Goal: Task Accomplishment & Management: Complete application form

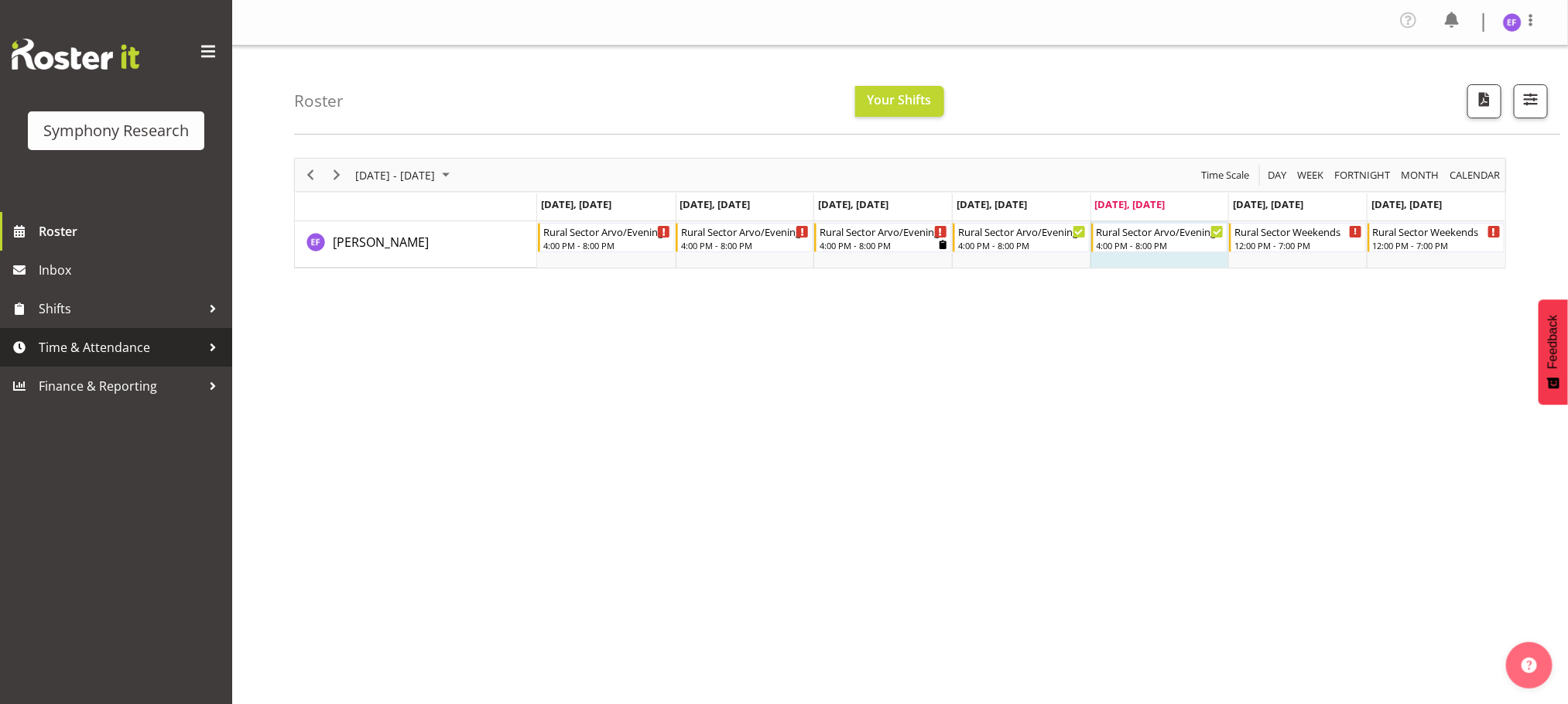
click at [212, 339] on div at bounding box center [212, 348] width 23 height 23
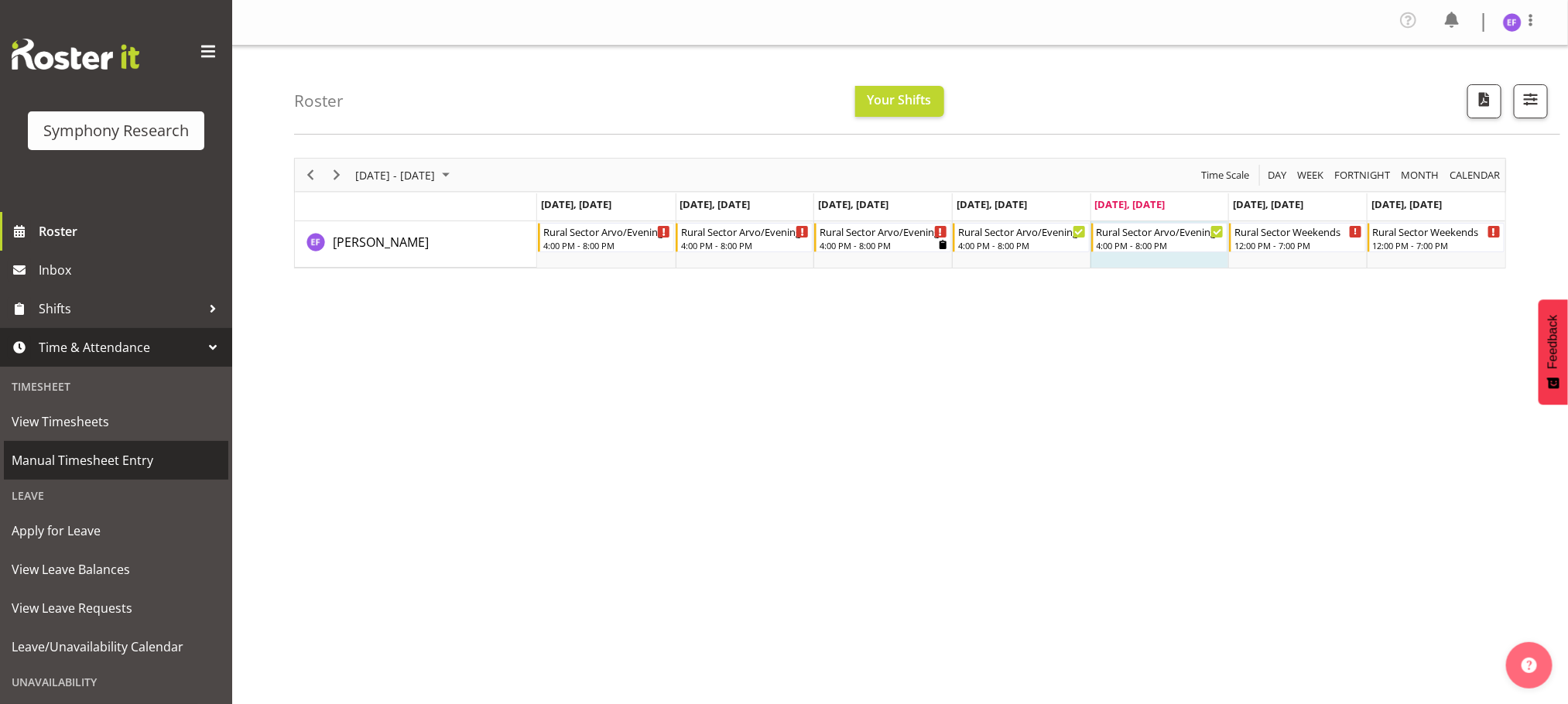
click at [116, 452] on span "Manual Timesheet Entry" at bounding box center [116, 460] width 209 height 23
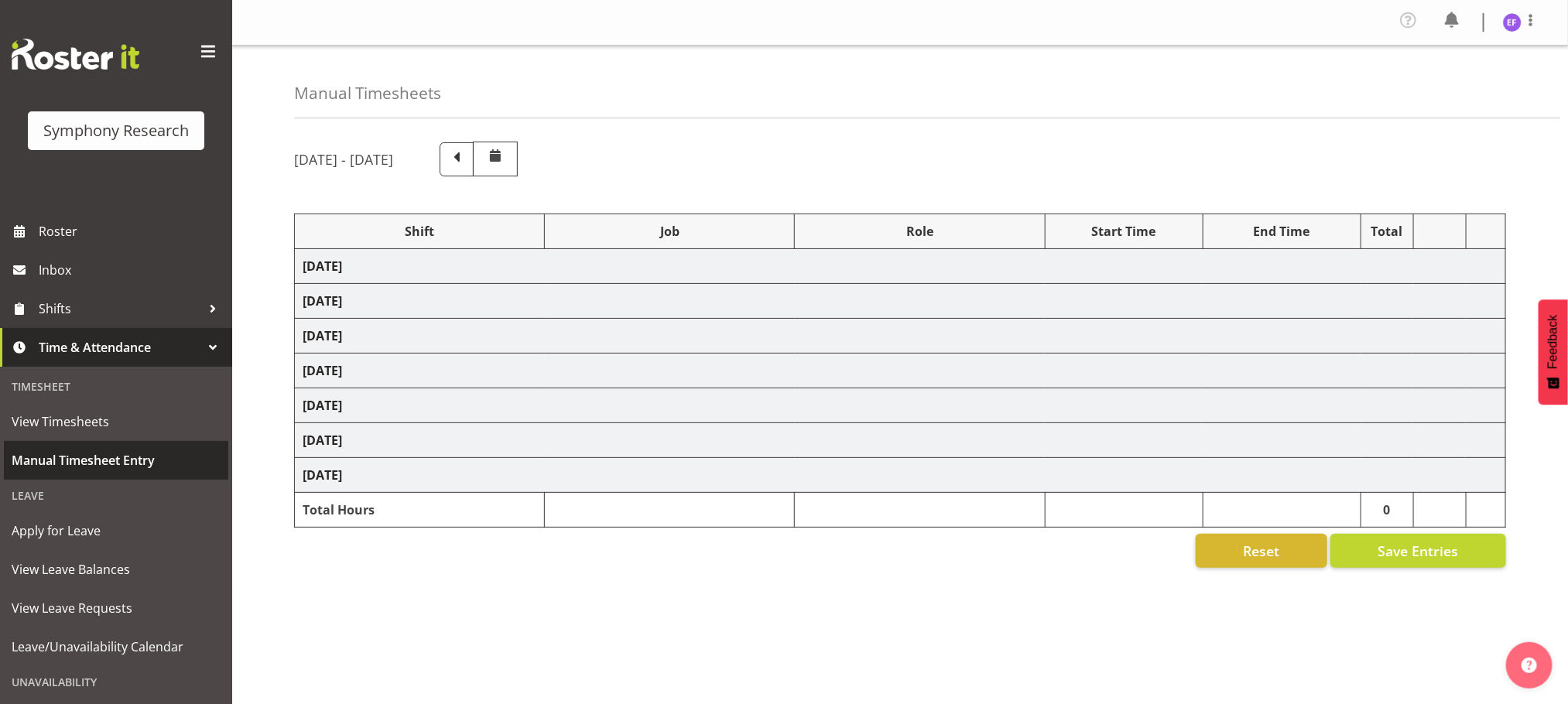
select select "48116"
select select "10587"
select select "48116"
select select "10587"
select select "47"
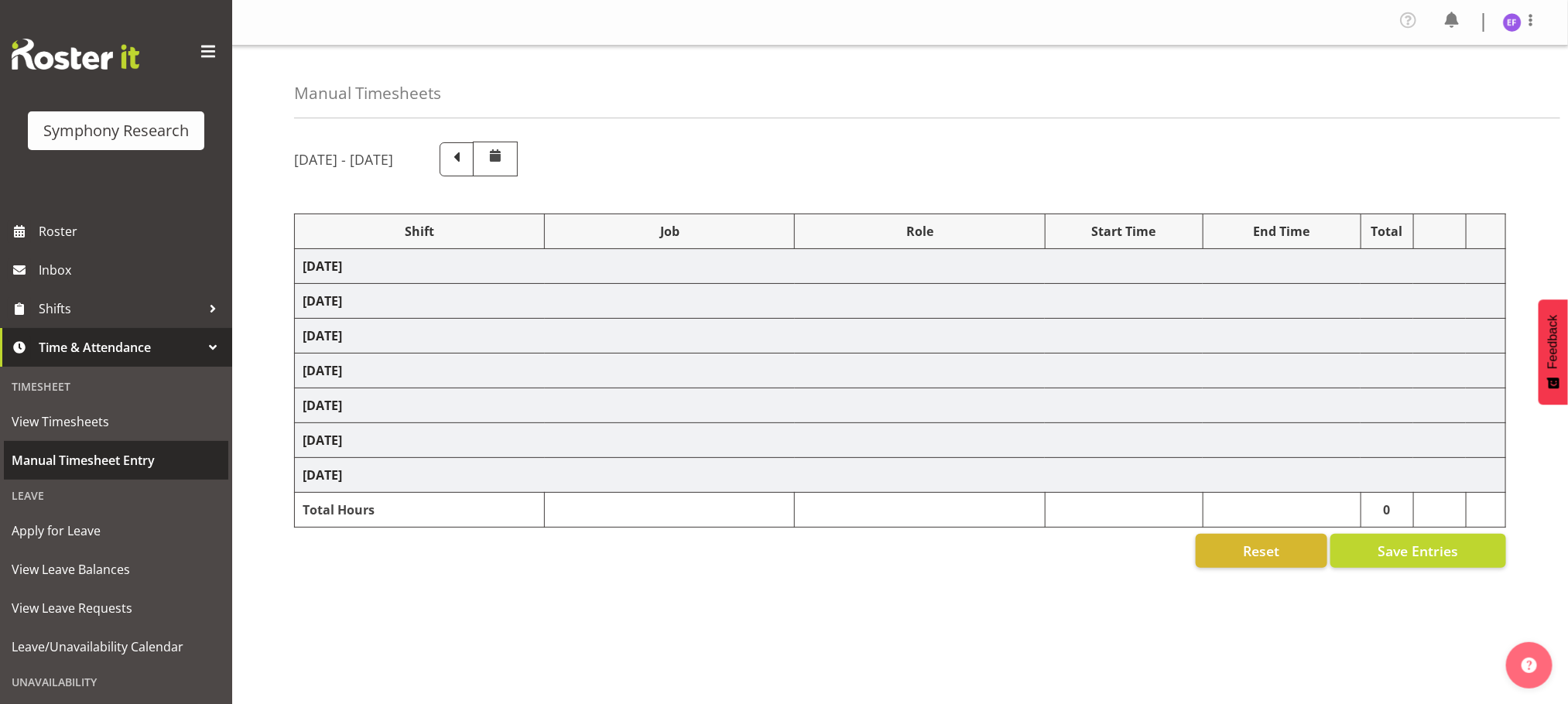
select select "48116"
select select "10587"
select select "47"
select select "48116"
select select "10587"
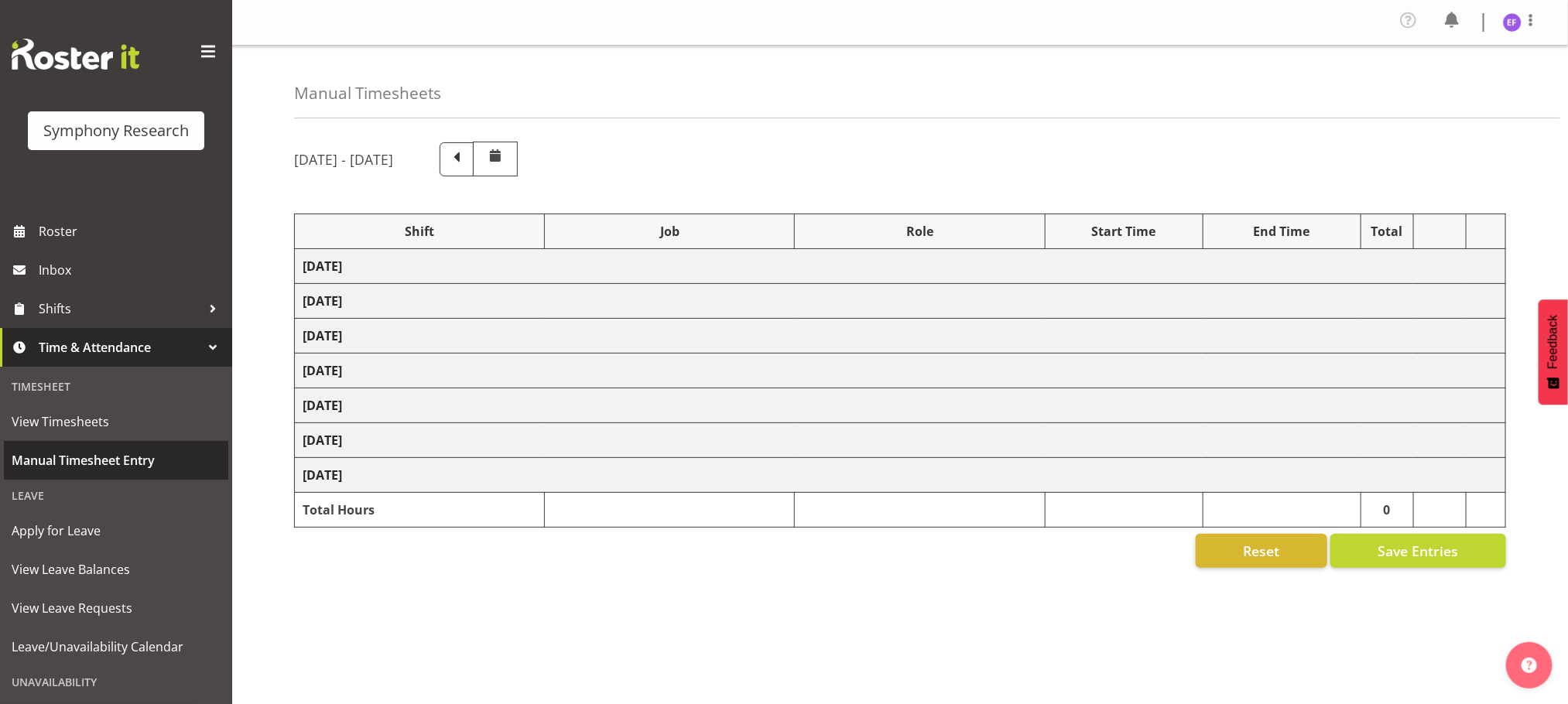
select select "47"
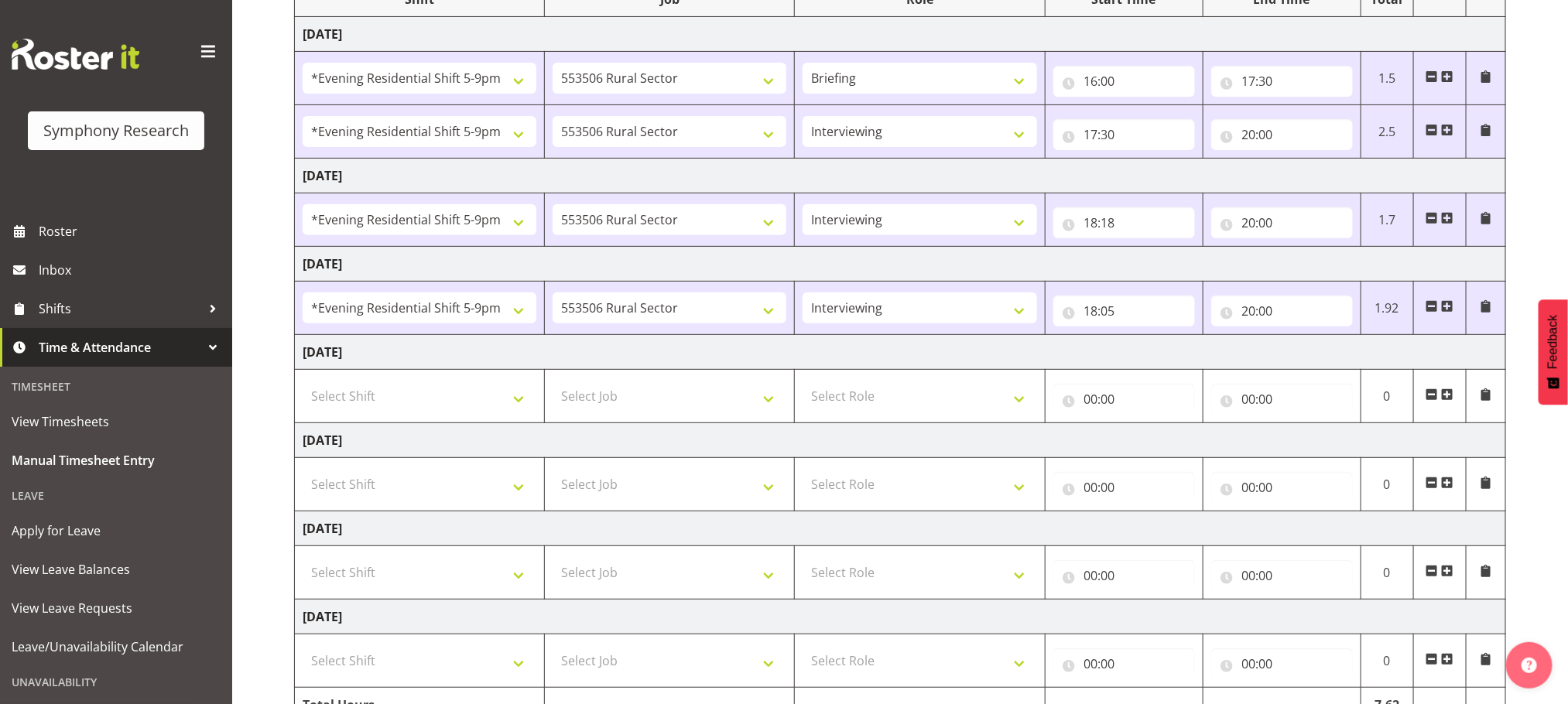
scroll to position [327, 0]
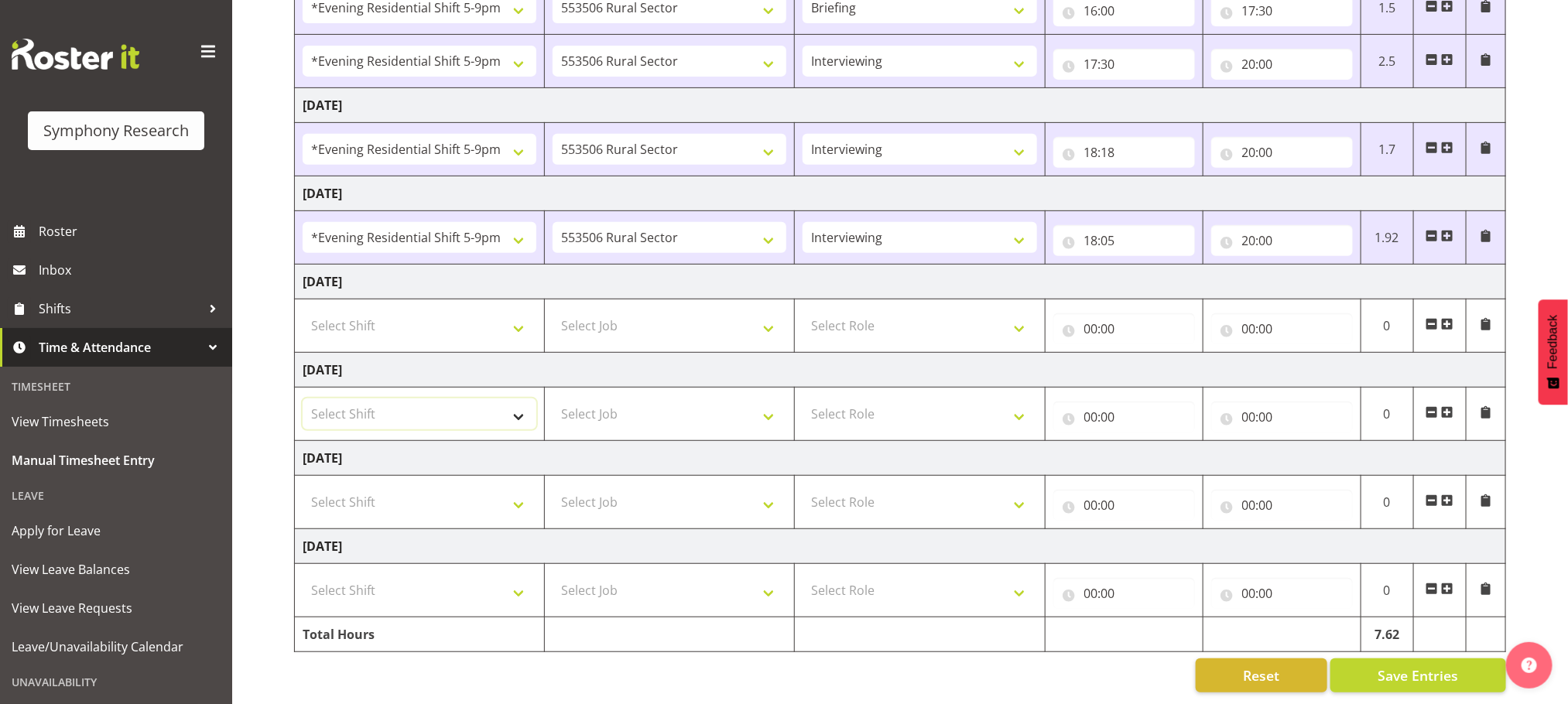
click at [518, 398] on select "Select Shift !!Weekend Residential (Roster IT Shift Label) *Business 9/10am ~ 4…" at bounding box center [419, 413] width 234 height 31
select select "48116"
click at [302, 398] on select "Select Shift !!Weekend Residential (Roster IT Shift Label) *Business 9/10am ~ 4…" at bounding box center [419, 413] width 234 height 31
click at [771, 398] on select "Select Job 550060 IF Admin 553492 World Poll Aus Wave 2 Main 2025 553493 World …" at bounding box center [669, 413] width 234 height 31
select select "10587"
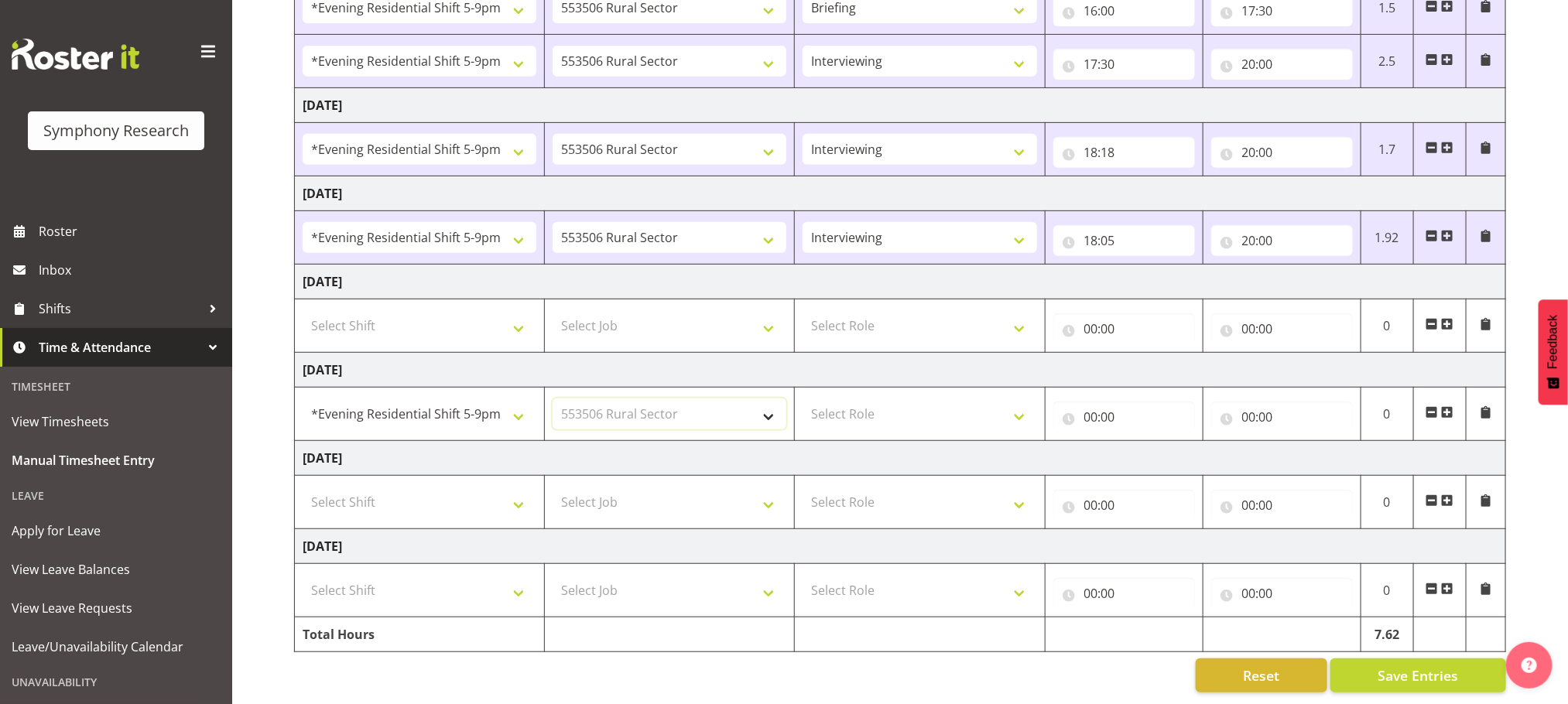
click at [553, 398] on select "Select Job 550060 IF Admin 553492 World Poll Aus Wave 2 Main 2025 553493 World …" at bounding box center [669, 413] width 234 height 31
click at [1015, 398] on select "Select Role Briefing Interviewing" at bounding box center [919, 413] width 234 height 31
select select "47"
click at [803, 398] on select "Select Role Briefing Interviewing" at bounding box center [919, 413] width 234 height 31
click at [1087, 402] on input "00:00" at bounding box center [1124, 417] width 141 height 31
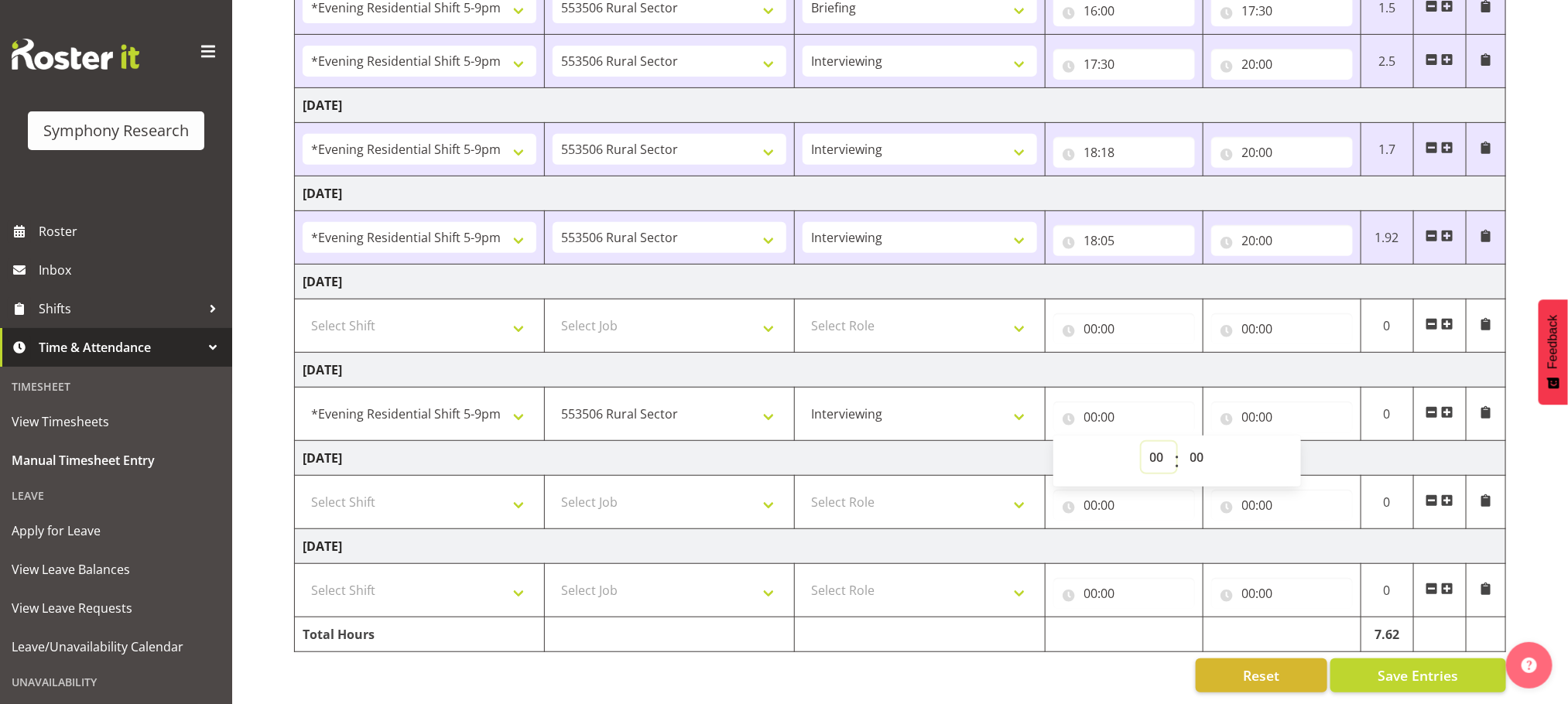
click at [1154, 442] on select "00 01 02 03 04 05 06 07 08 09 10 11 12 13 14 15 16 17 18 19 20 21 22 23" at bounding box center [1158, 457] width 35 height 31
select select "17"
click at [1141, 442] on select "00 01 02 03 04 05 06 07 08 09 10 11 12 13 14 15 16 17 18 19 20 21 22 23" at bounding box center [1158, 457] width 35 height 31
type input "17:00"
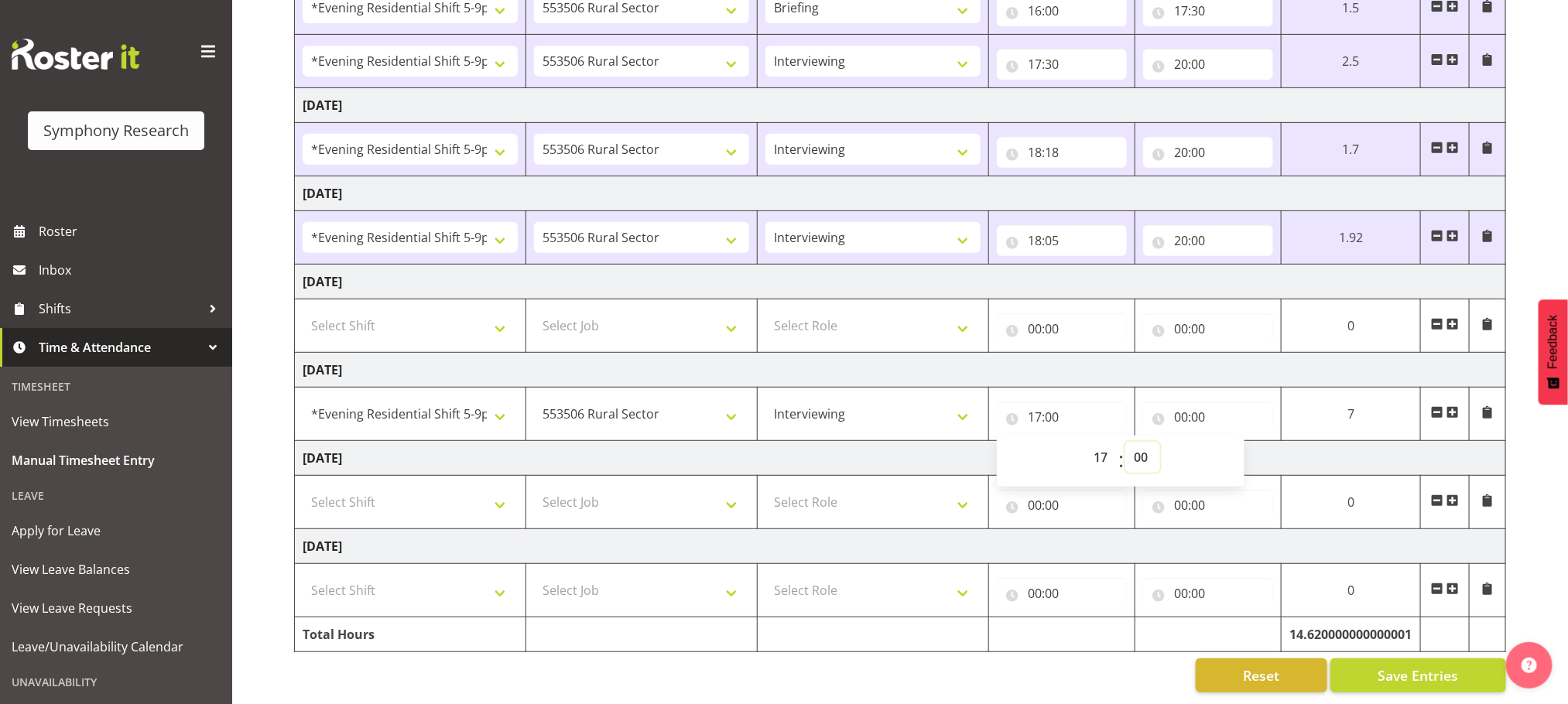
click at [1140, 442] on select "00 01 02 03 04 05 06 07 08 09 10 11 12 13 14 15 16 17 18 19 20 21 22 23 24 25 2…" at bounding box center [1142, 457] width 35 height 31
select select "35"
click at [1160, 442] on select "00 01 02 03 04 05 06 07 08 09 10 11 12 13 14 15 16 17 18 19 20 21 22 23 24 25 2…" at bounding box center [1142, 457] width 35 height 31
type input "17:35"
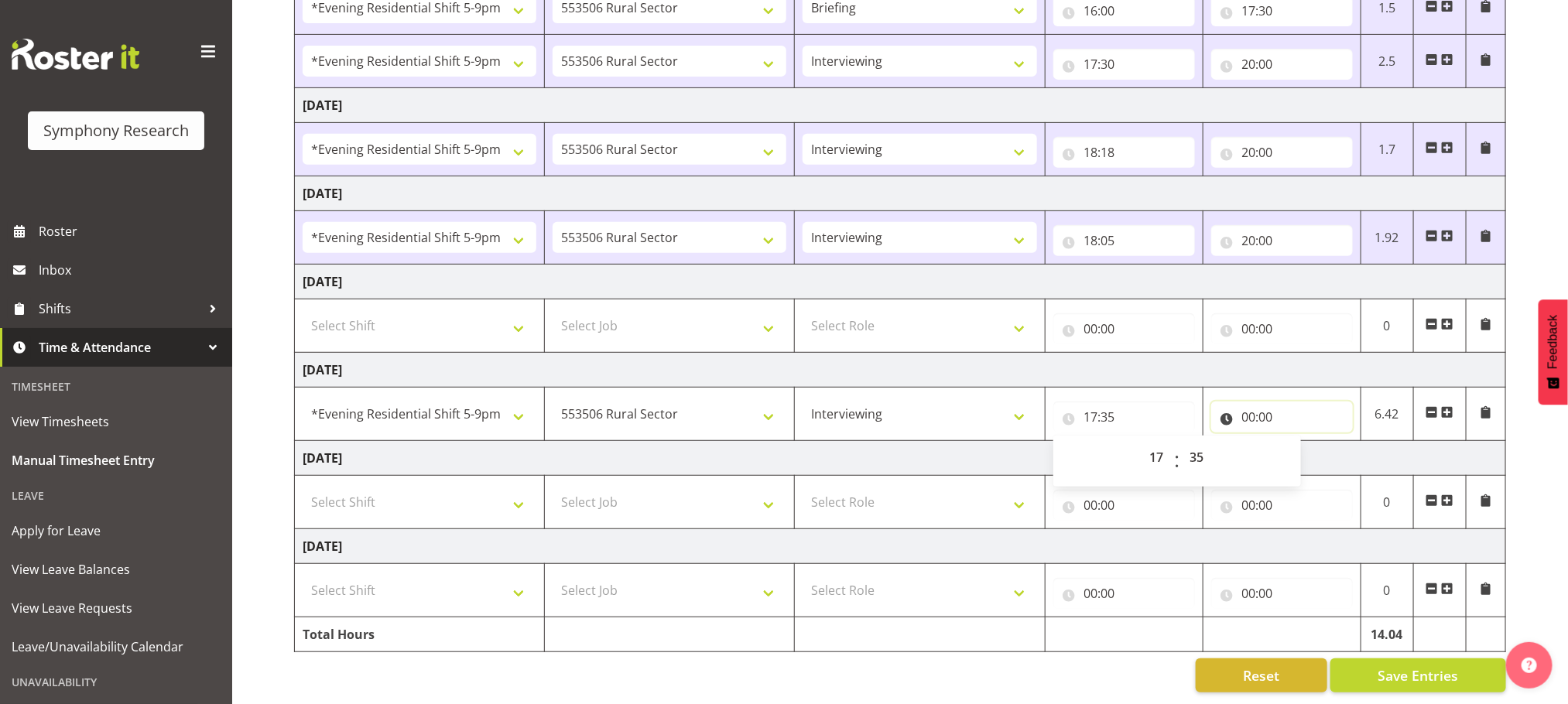
click at [1247, 402] on input "00:00" at bounding box center [1281, 417] width 141 height 31
click at [1313, 442] on select "00 01 02 03 04 05 06 07 08 09 10 11 12 13 14 15 16 17 18 19 20 21 22 23" at bounding box center [1316, 457] width 35 height 31
select select "20"
click at [1300, 442] on select "00 01 02 03 04 05 06 07 08 09 10 11 12 13 14 15 16 17 18 19 20 21 22 23" at bounding box center [1316, 457] width 35 height 31
type input "20:00"
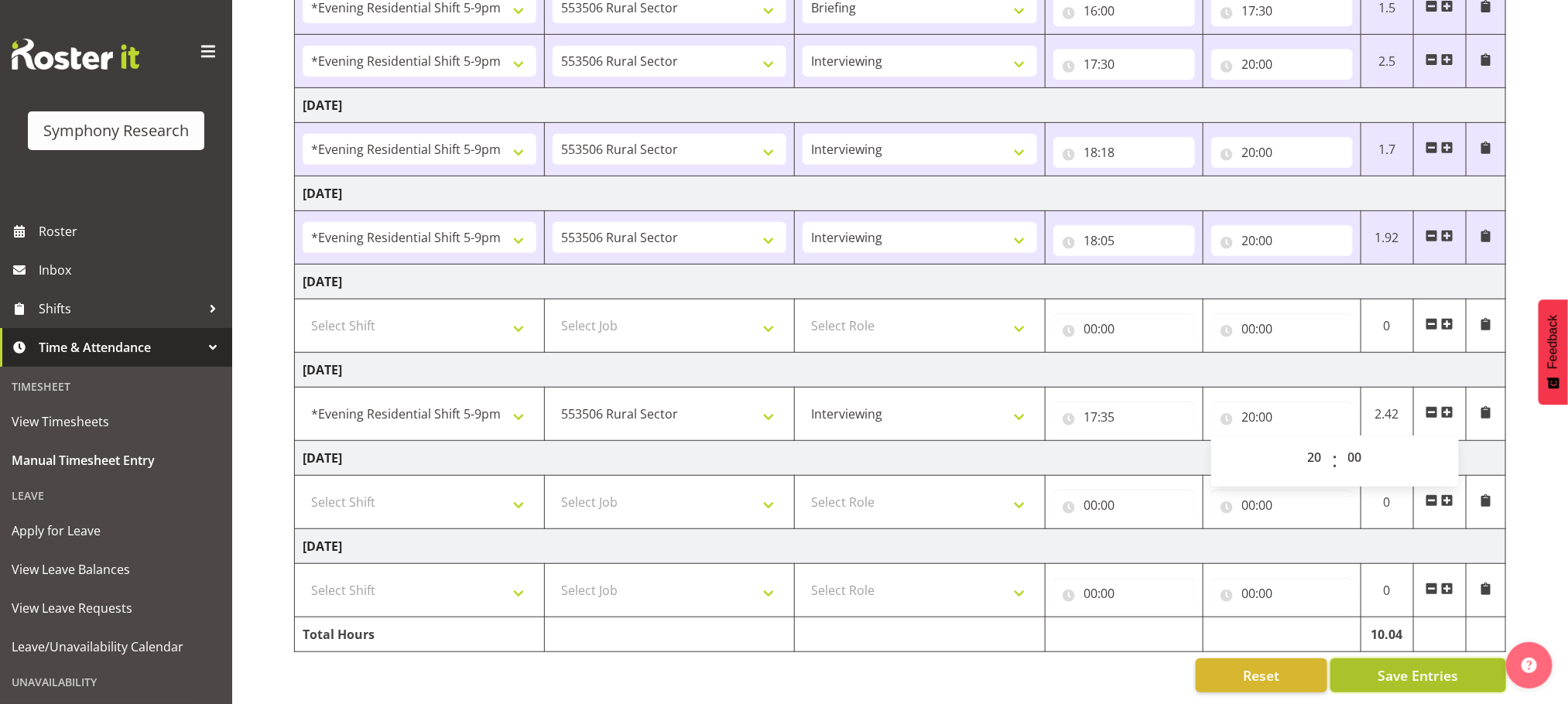
click at [1401, 666] on span "Save Entries" at bounding box center [1418, 676] width 81 height 20
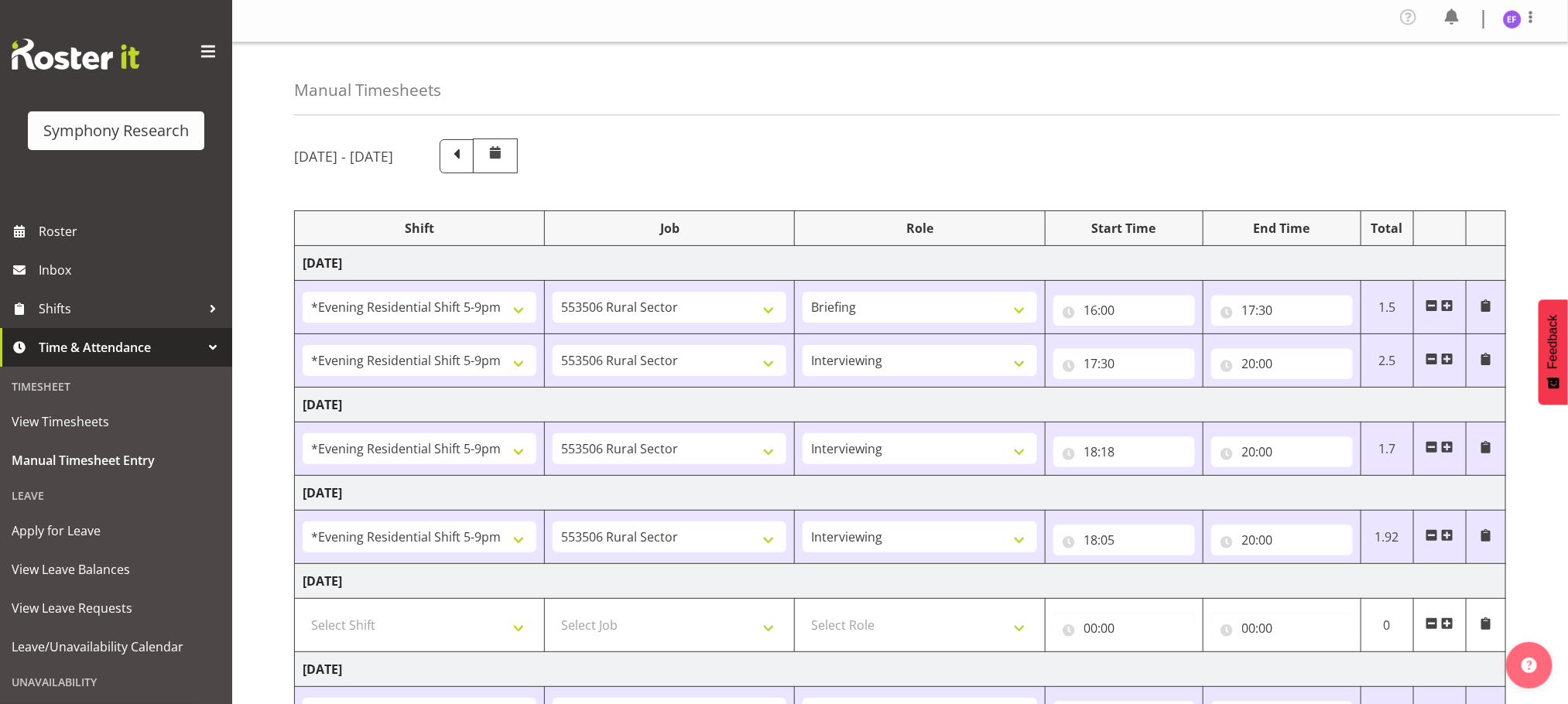
scroll to position [0, 0]
click at [1518, 26] on img at bounding box center [1512, 22] width 19 height 19
click at [1453, 92] on link "Log Out" at bounding box center [1465, 84] width 148 height 28
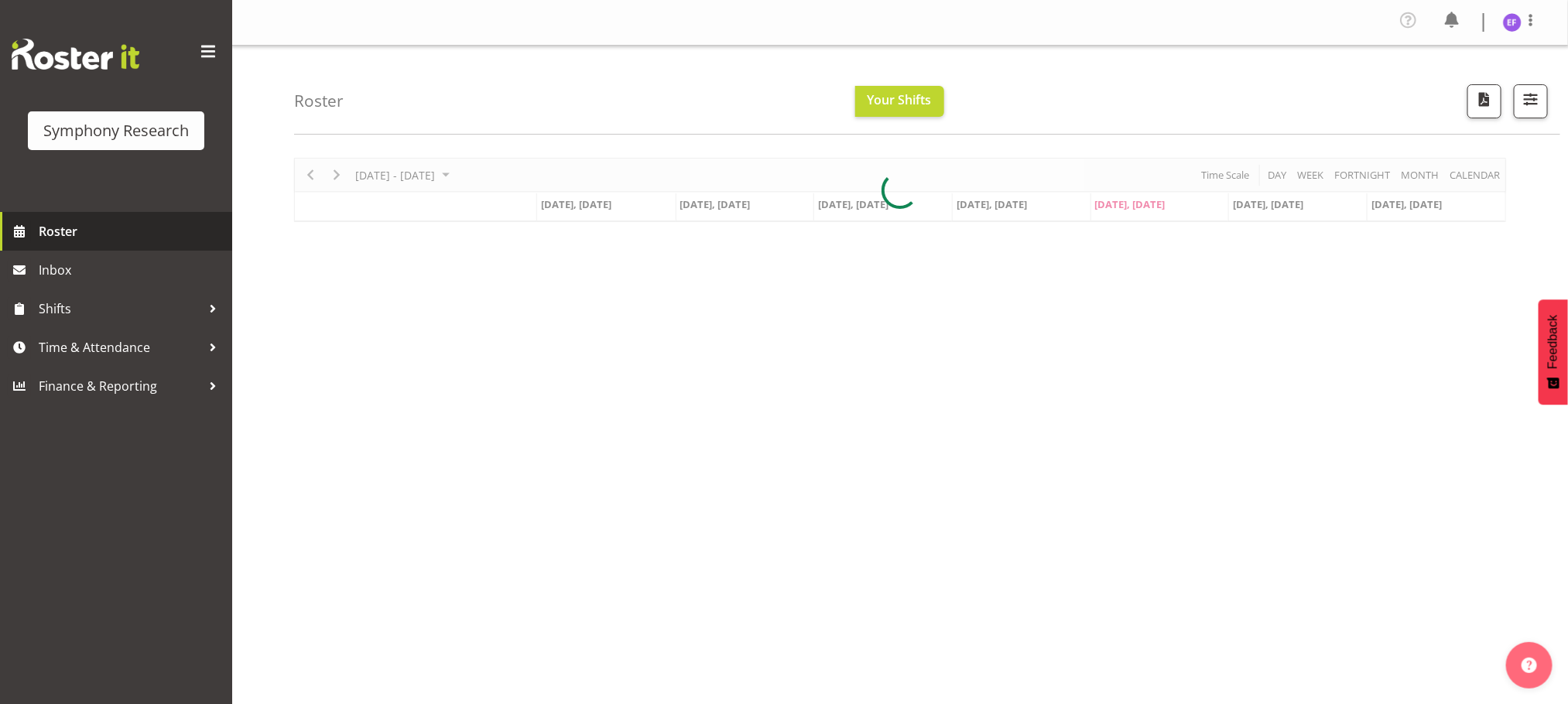
click at [61, 226] on span "Roster" at bounding box center [132, 231] width 186 height 23
click at [60, 220] on span "Roster" at bounding box center [132, 231] width 186 height 23
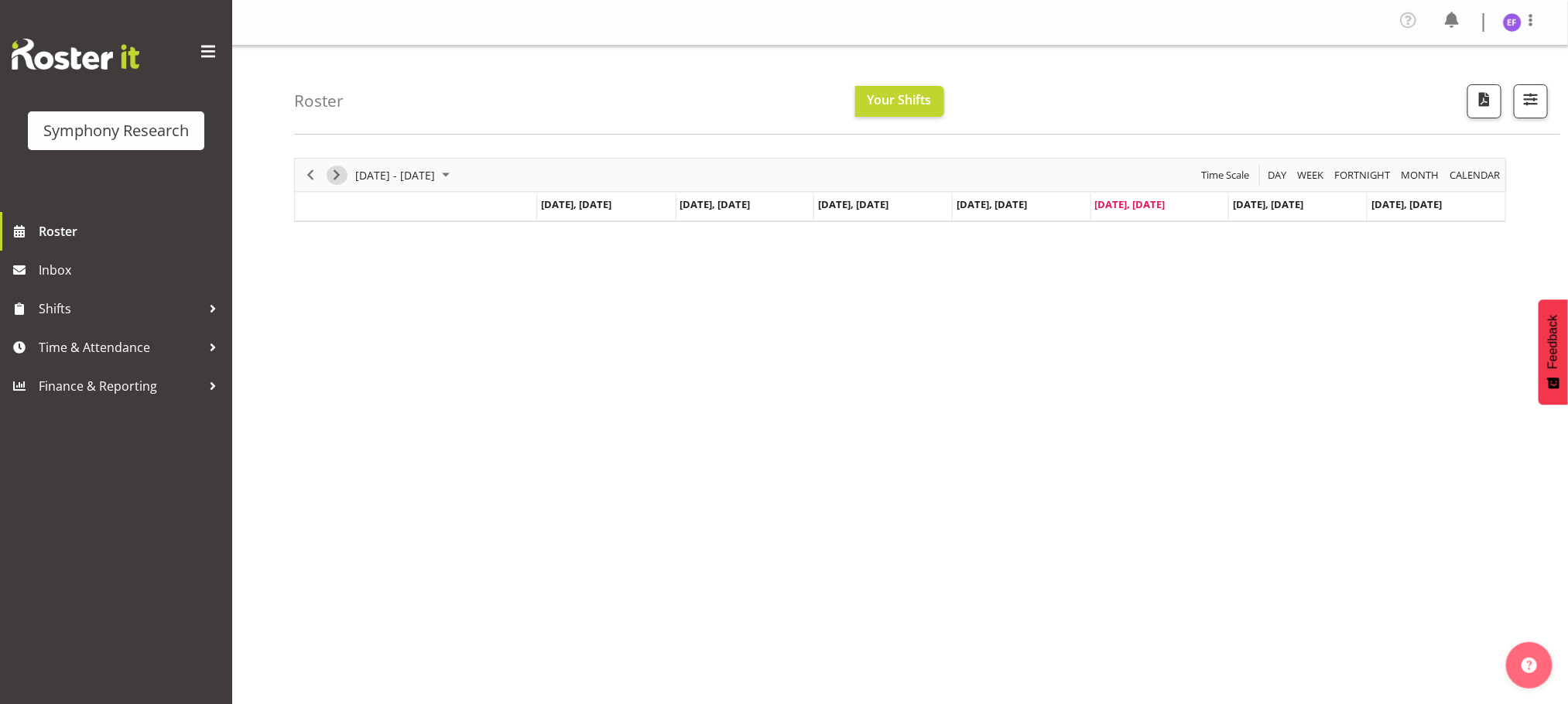
click at [338, 170] on span "Next" at bounding box center [336, 175] width 19 height 20
click at [311, 172] on span "Previous" at bounding box center [310, 175] width 19 height 20
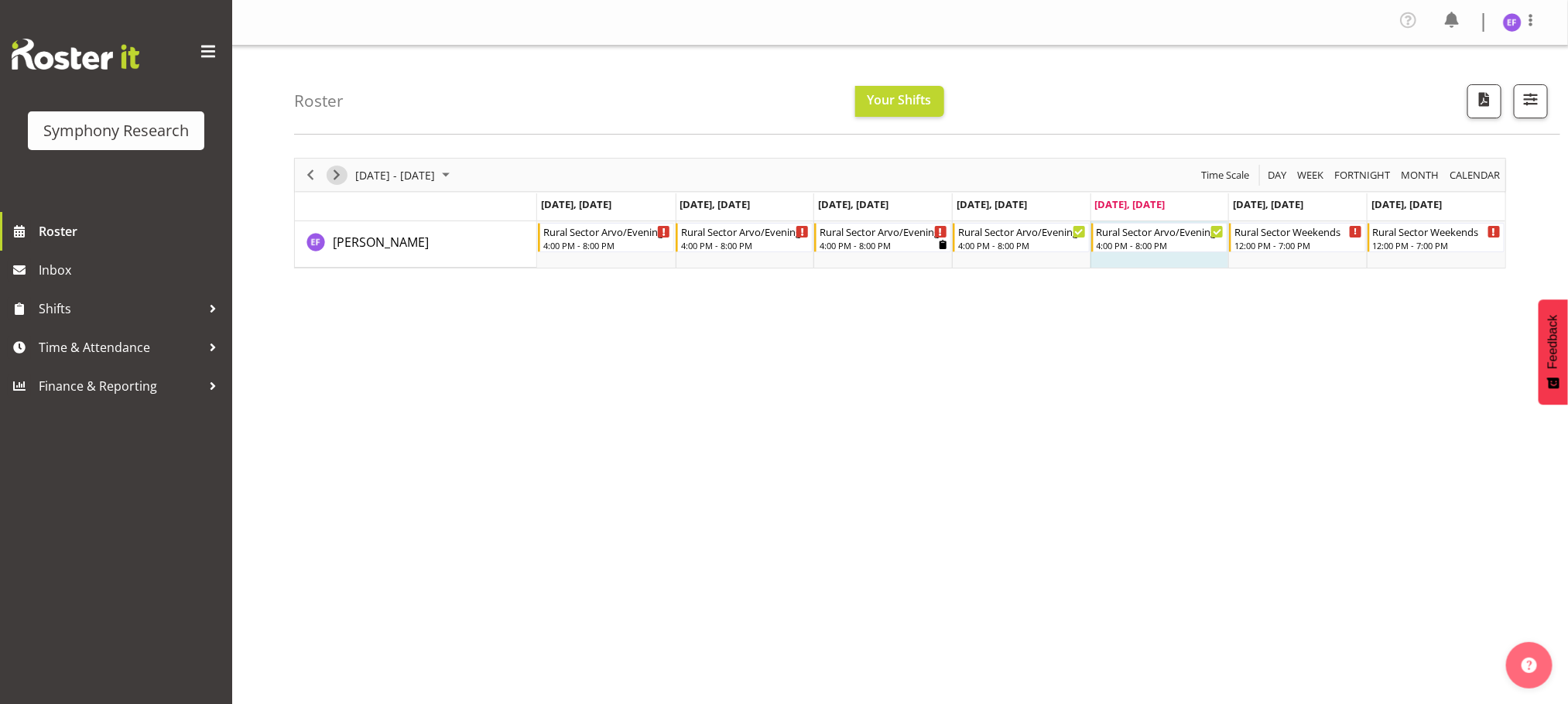
click at [339, 170] on span "Next" at bounding box center [336, 175] width 19 height 20
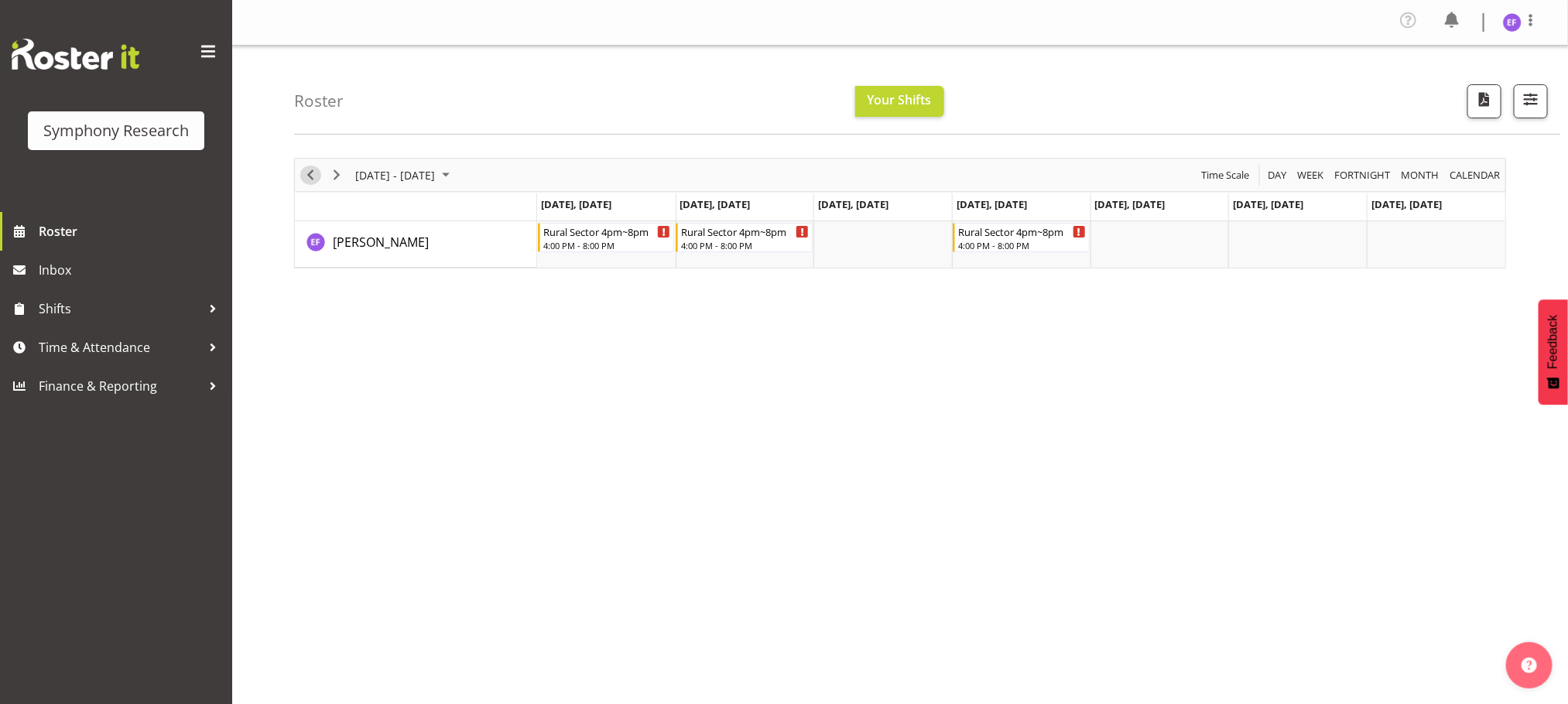
click at [309, 176] on span "Previous" at bounding box center [310, 175] width 19 height 20
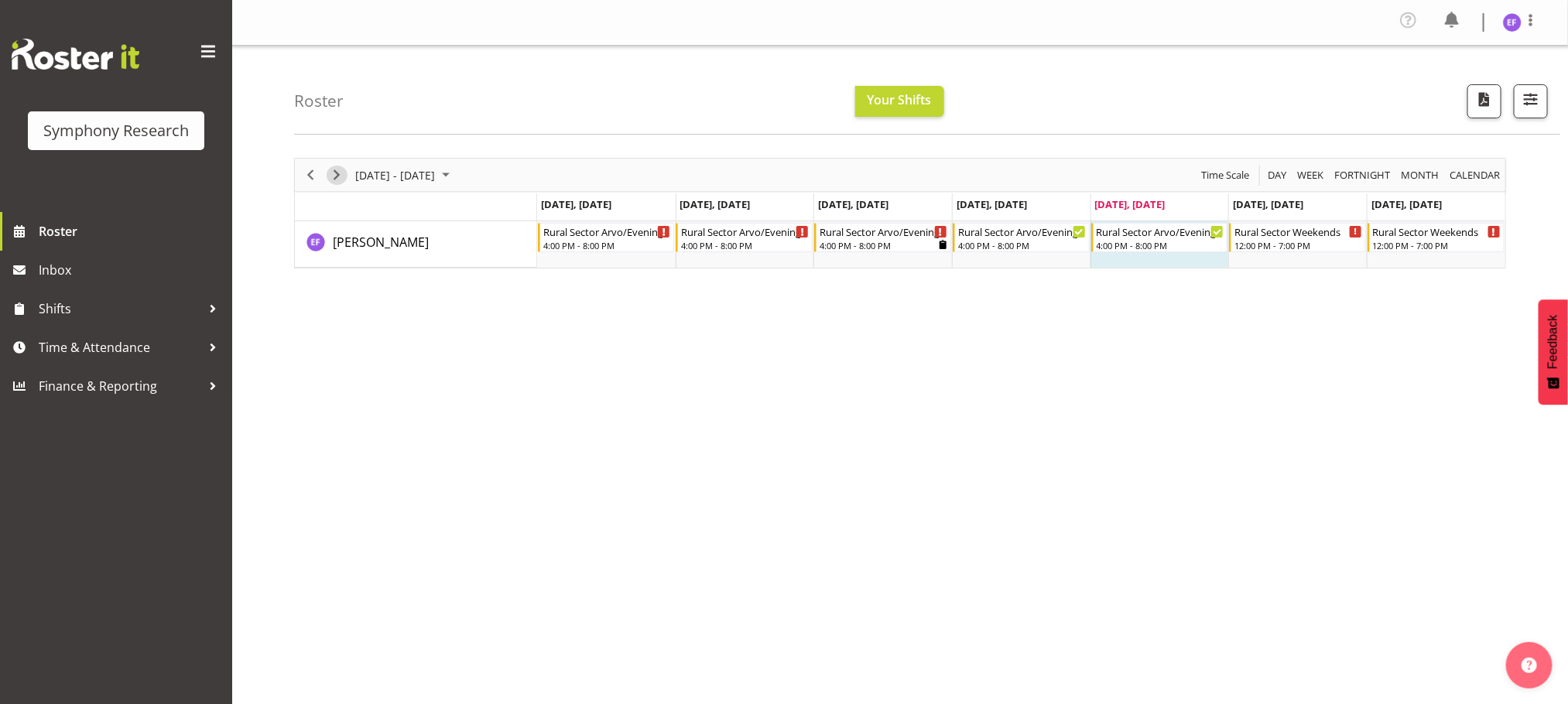
click at [342, 177] on span "Next" at bounding box center [336, 175] width 19 height 20
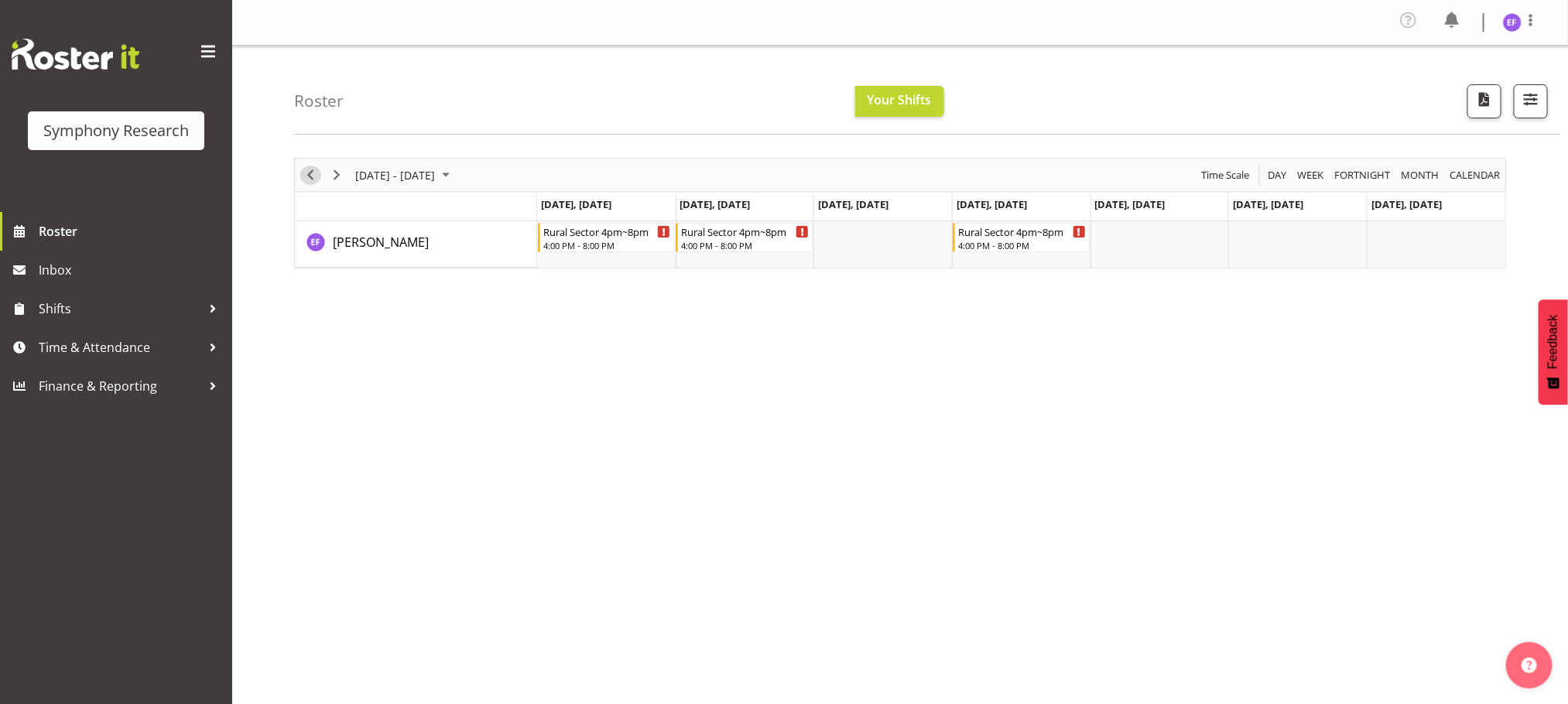
click at [318, 176] on span "Previous" at bounding box center [310, 175] width 19 height 20
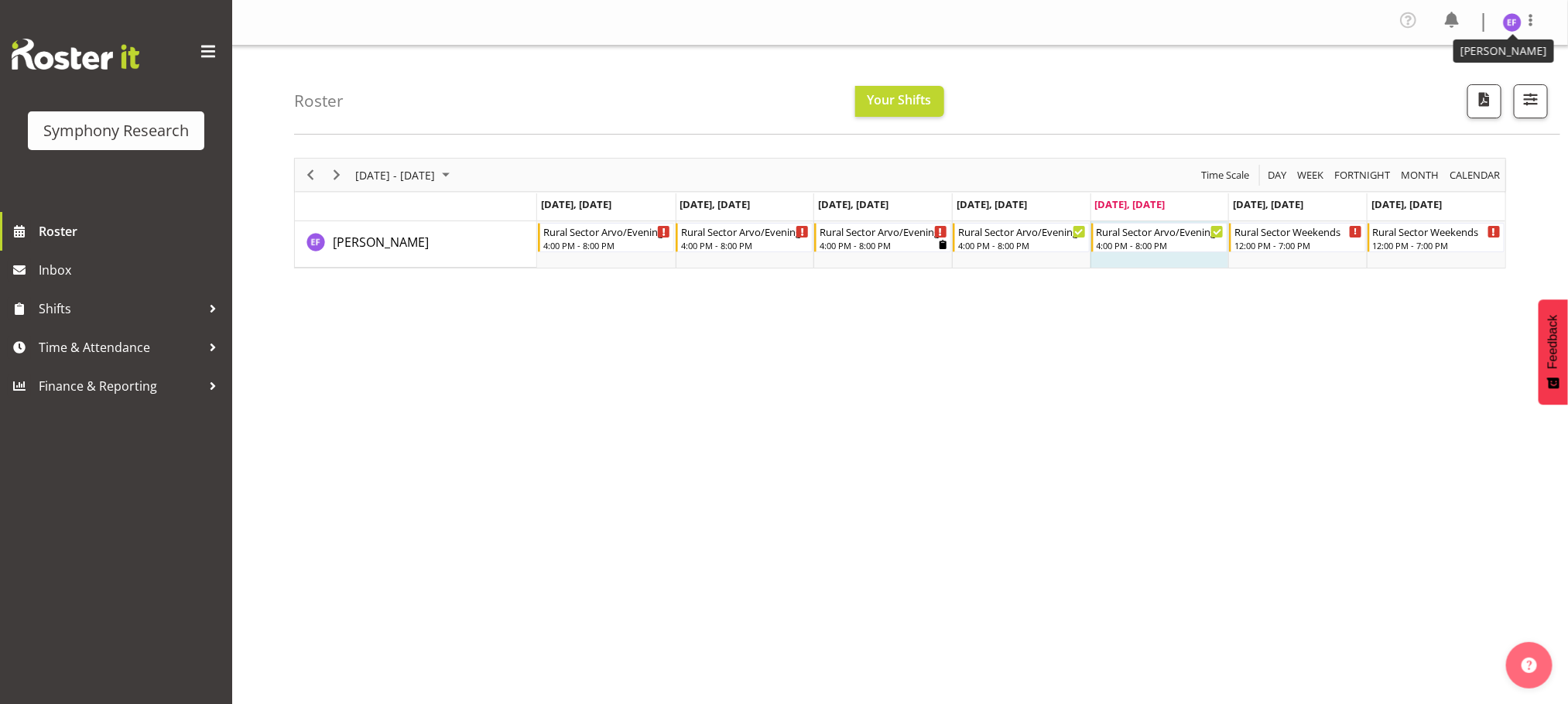
click at [1508, 27] on img at bounding box center [1512, 22] width 19 height 19
click at [1440, 84] on link "Log Out" at bounding box center [1465, 84] width 148 height 28
